Goal: Check status

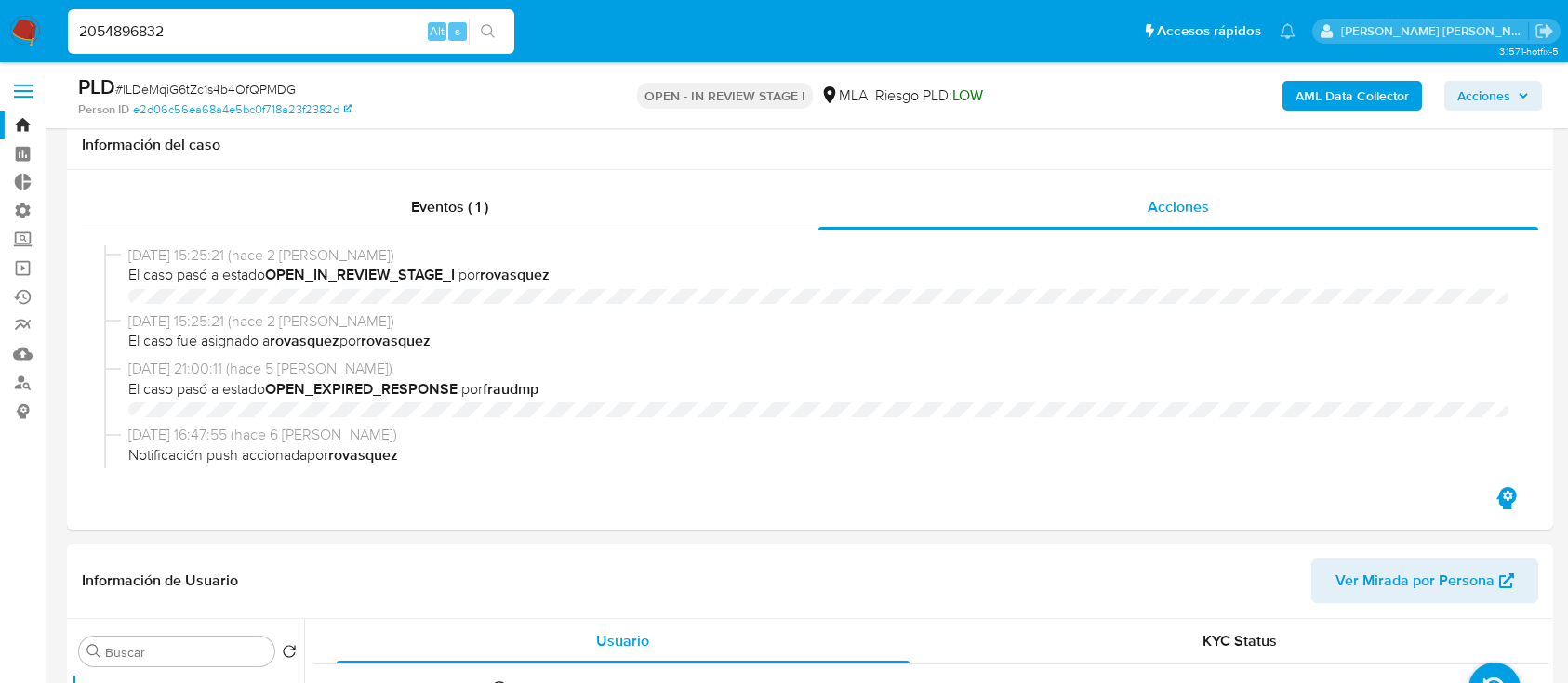
select select "10"
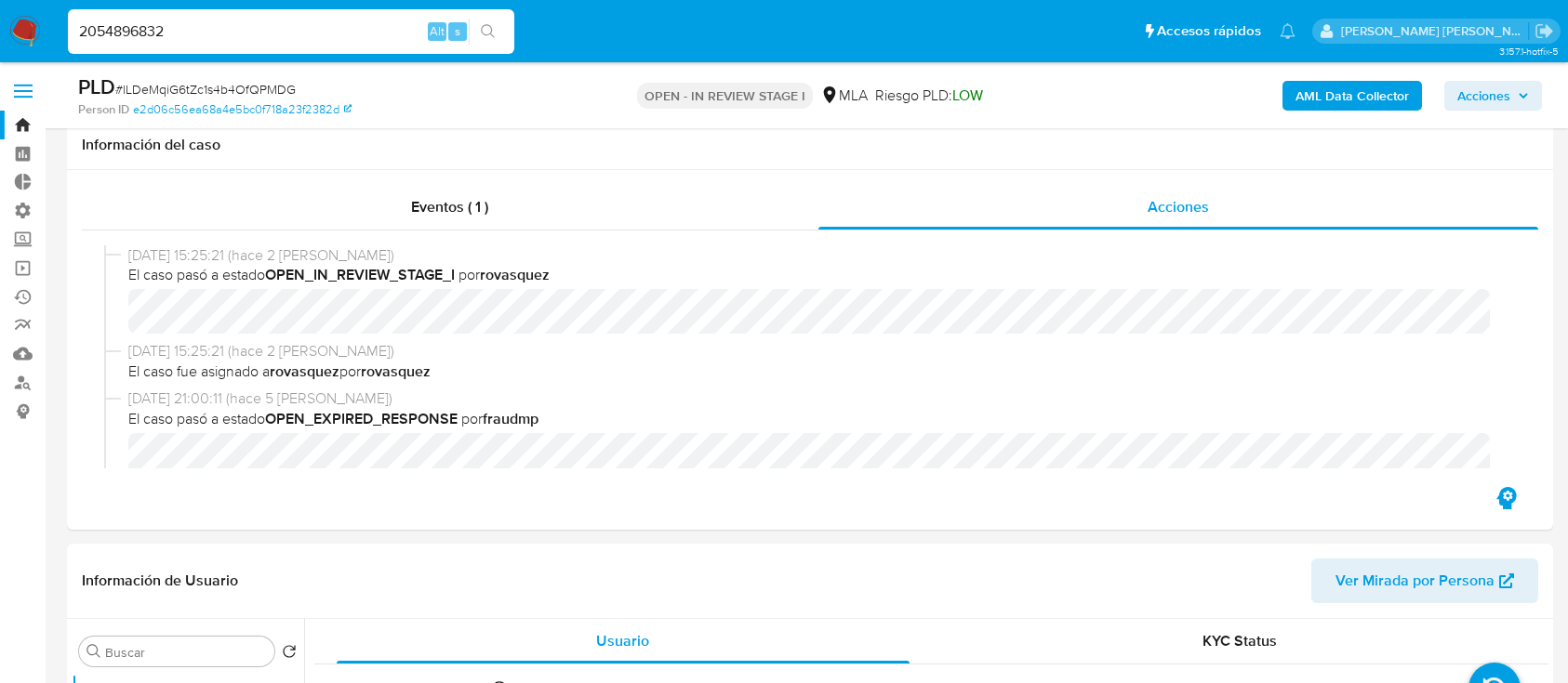
scroll to position [520, 0]
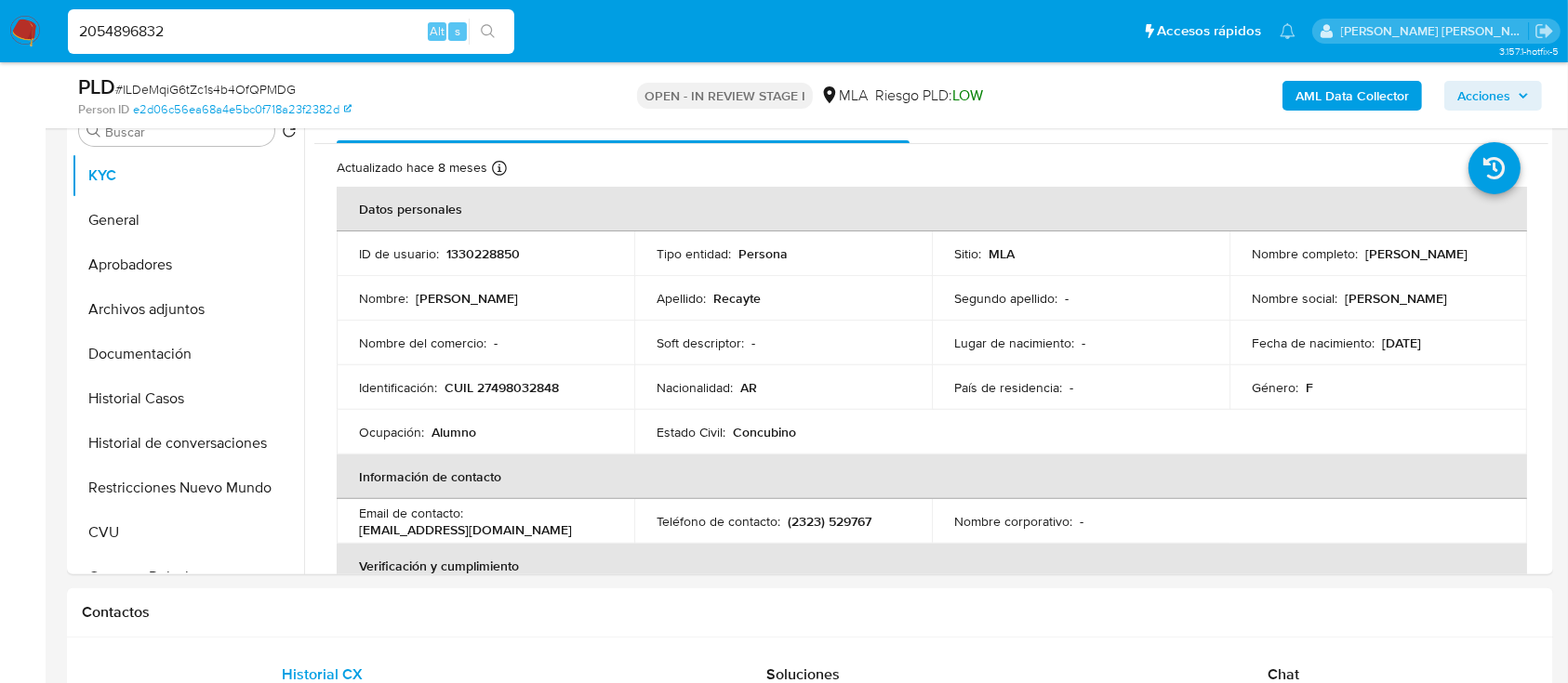
type input "2054896832"
click at [498, 30] on button "search-icon" at bounding box center [488, 31] width 38 height 26
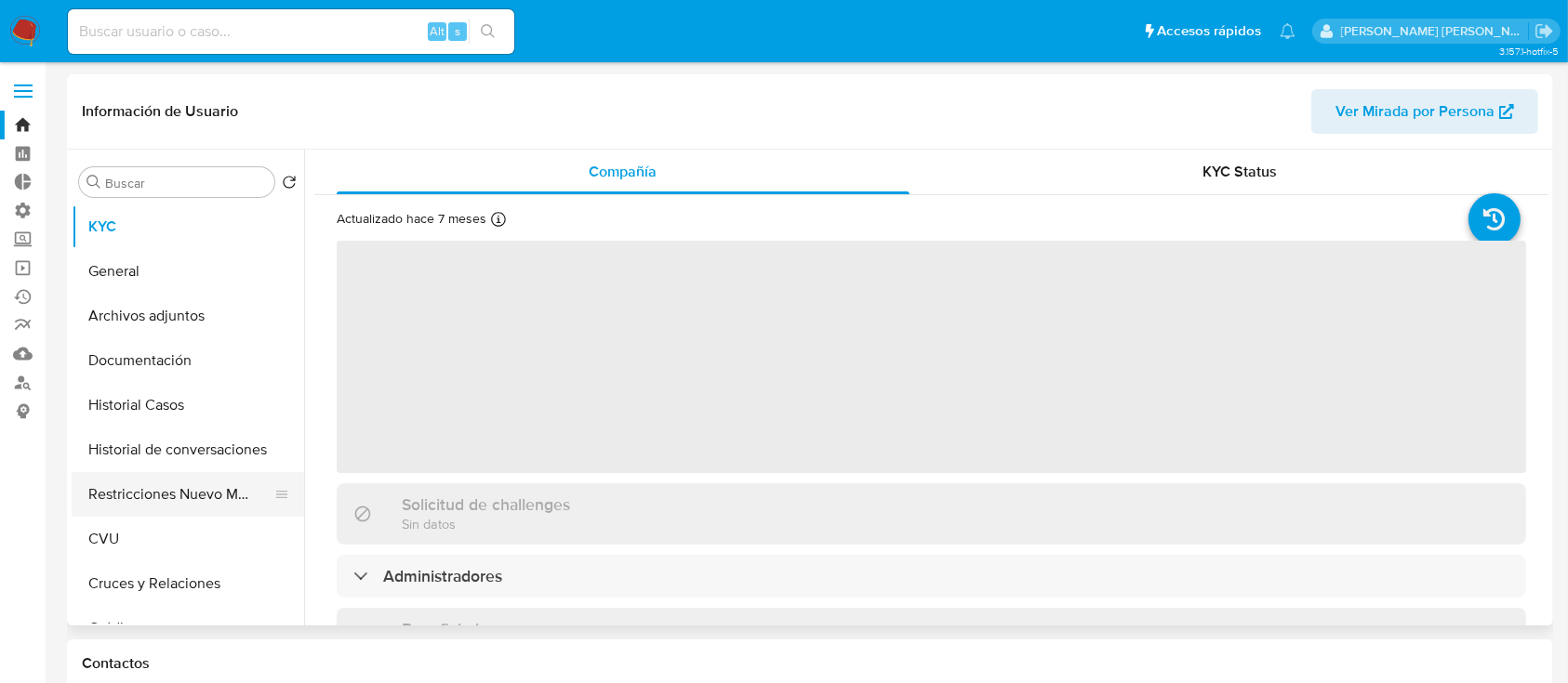
click at [122, 492] on button "Restricciones Nuevo Mundo" at bounding box center [180, 494] width 217 height 45
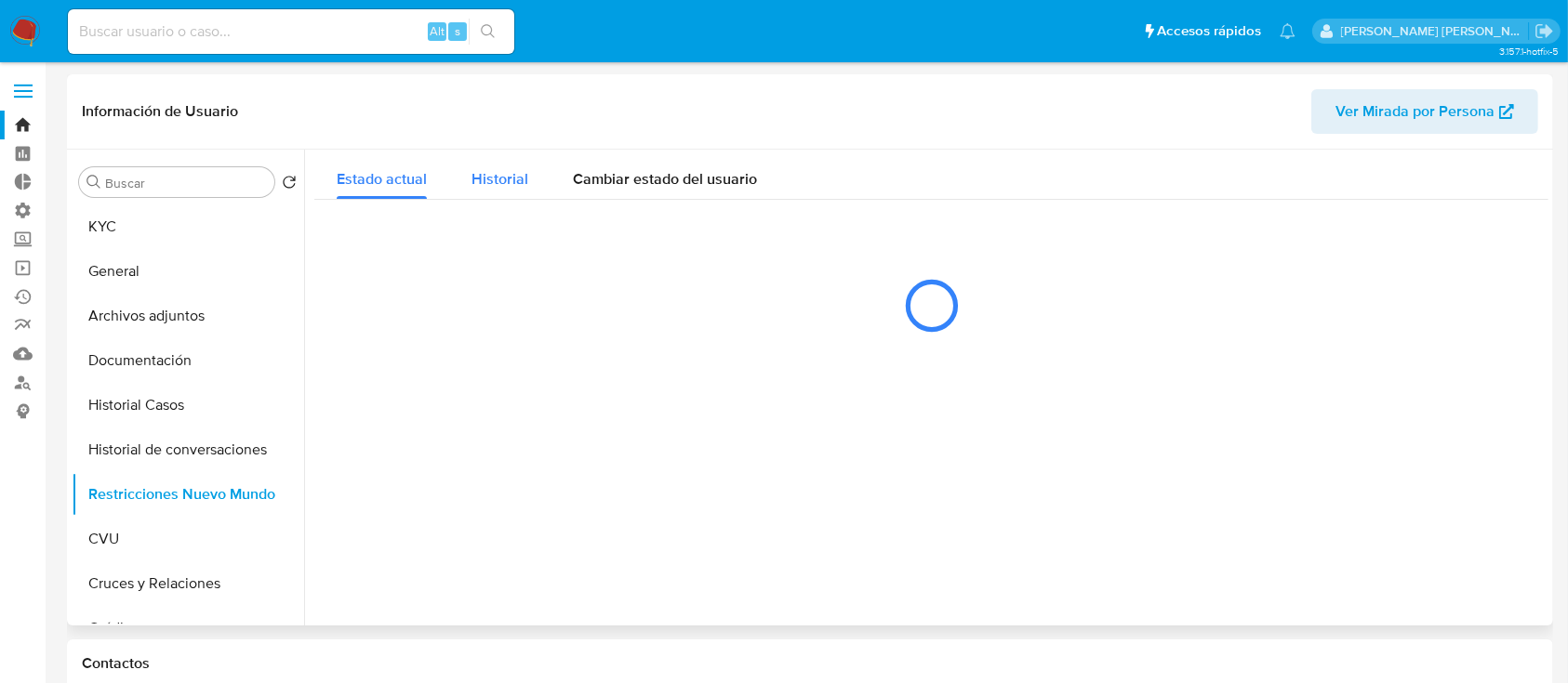
select select "10"
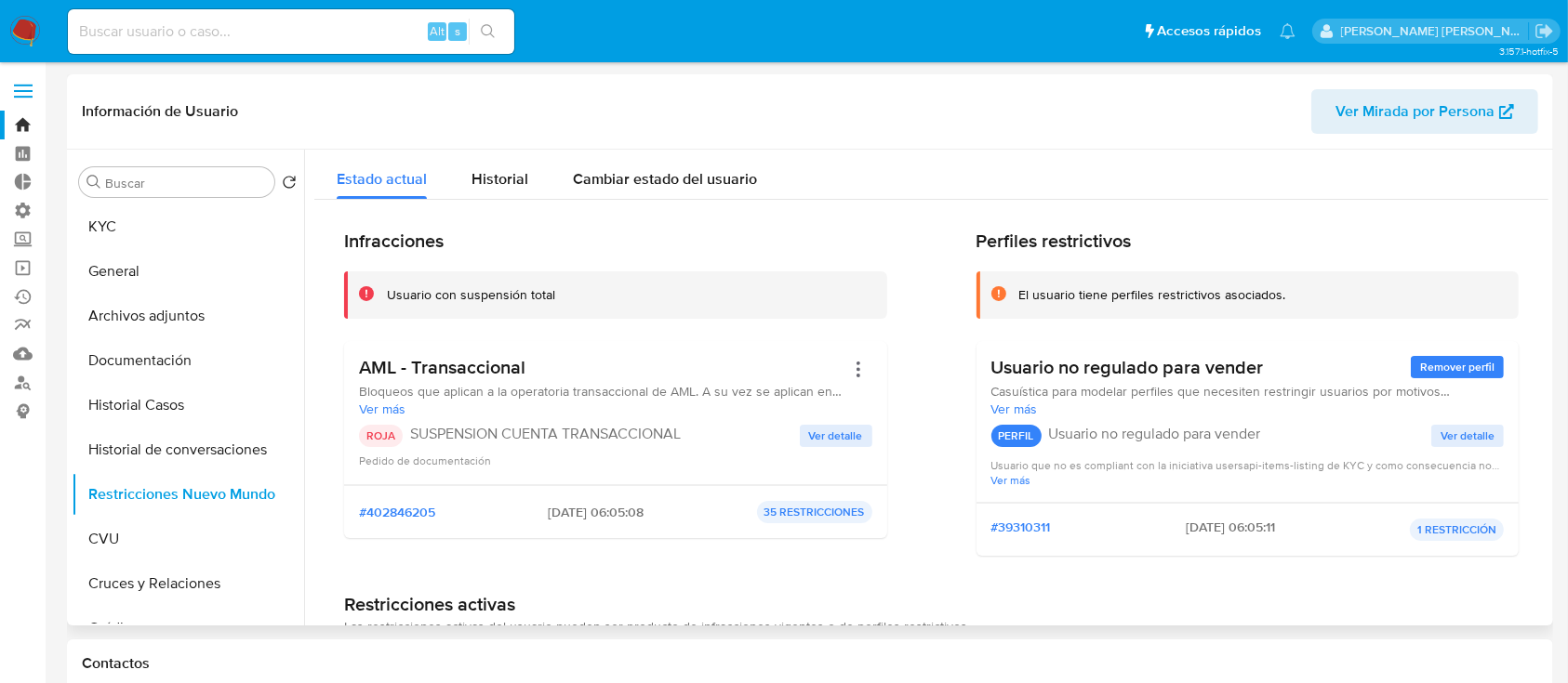
click at [823, 442] on span "Ver detalle" at bounding box center [836, 436] width 54 height 19
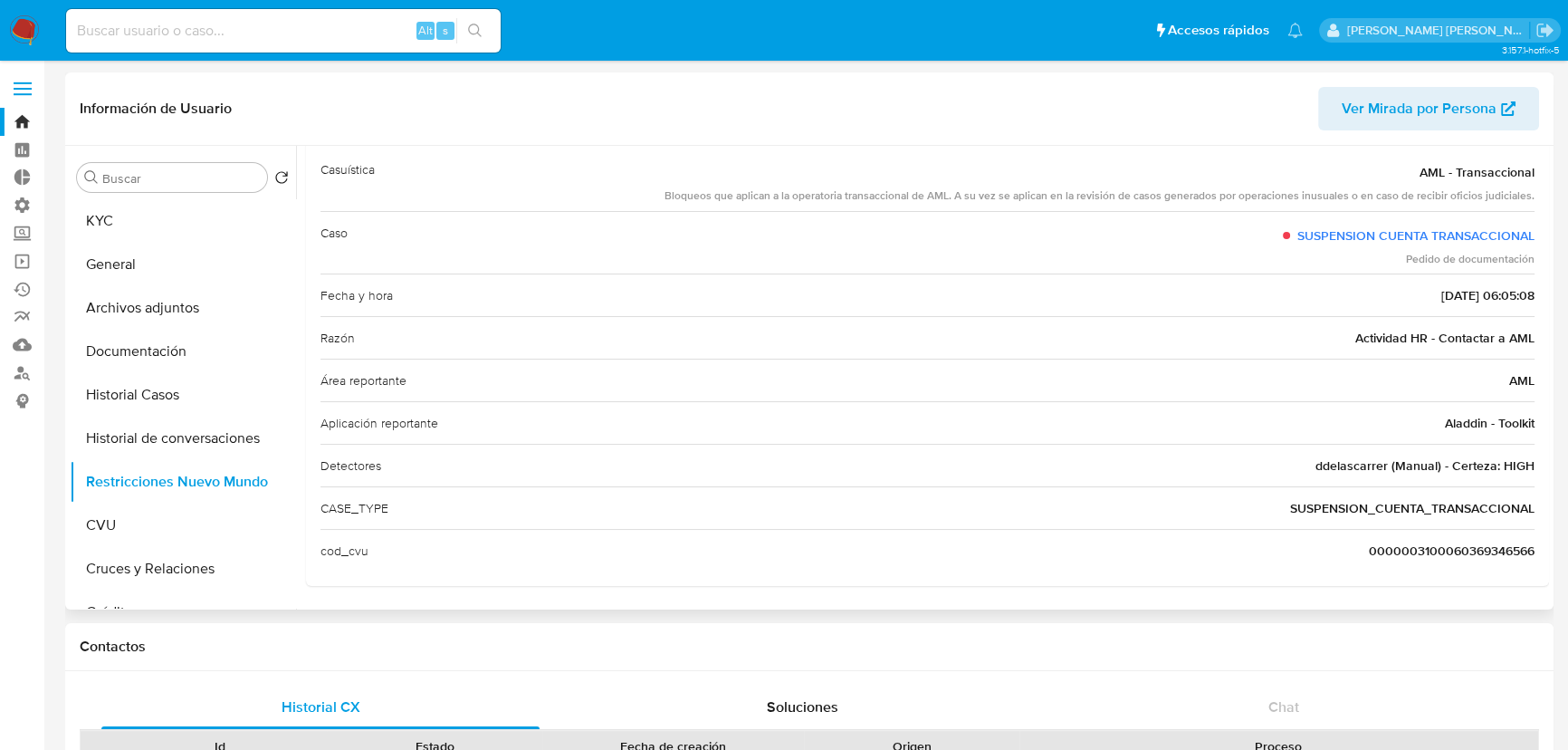
scroll to position [103, 0]
drag, startPoint x: 1533, startPoint y: 340, endPoint x: 1346, endPoint y: 347, distance: 187.1
click at [1346, 347] on div "Casuística AML - Transaccional Bloqueos que aplican a la operatoria transaccion…" at bounding box center [927, 361] width 1242 height 453
click at [1345, 465] on span "ddelascarrer (Manual) - Certeza: HIGH" at bounding box center [1424, 467] width 219 height 19
